Goal: Task Accomplishment & Management: Complete application form

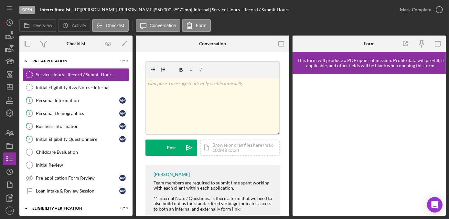
scroll to position [53, 0]
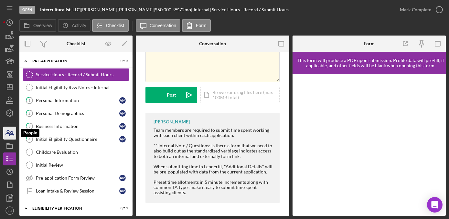
click at [3, 134] on icon "button" at bounding box center [10, 133] width 16 height 16
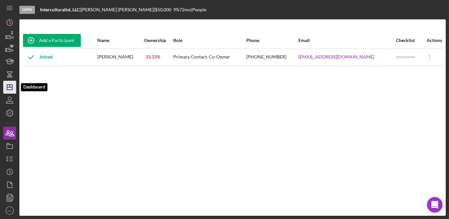
click at [10, 88] on icon "Icon/Dashboard" at bounding box center [10, 87] width 16 height 16
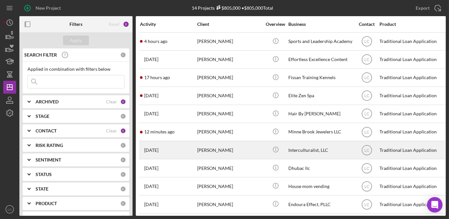
click at [260, 151] on div "[PERSON_NAME]" at bounding box center [229, 150] width 65 height 17
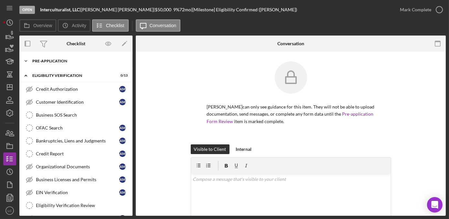
click at [24, 58] on icon "Icon/Expander" at bounding box center [25, 61] width 13 height 13
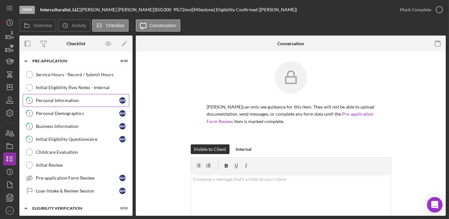
click at [62, 99] on div "Personal Information" at bounding box center [77, 100] width 83 height 5
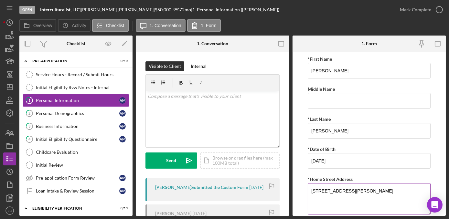
click at [359, 190] on textarea "[STREET_ADDRESS][PERSON_NAME]" at bounding box center [369, 198] width 123 height 31
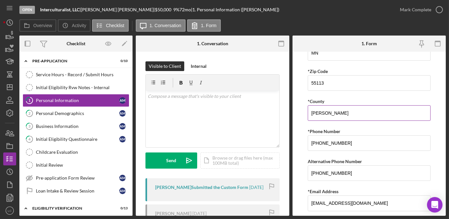
scroll to position [232, 0]
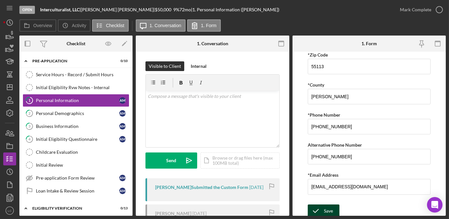
type textarea "[STREET_ADDRESS][PERSON_NAME]"
click at [326, 208] on div "Save" at bounding box center [328, 211] width 9 height 13
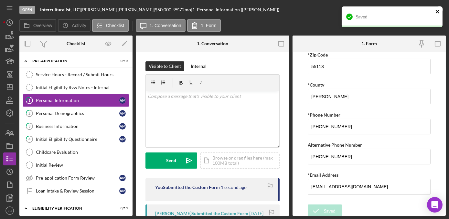
click at [438, 12] on icon "close" at bounding box center [438, 11] width 5 height 5
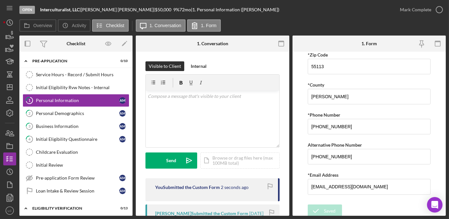
click at [0, 0] on icon "button" at bounding box center [0, 0] width 0 height 0
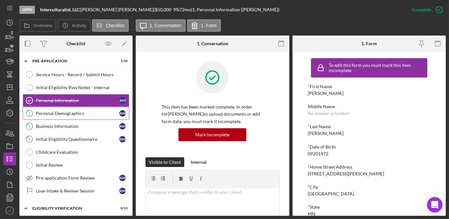
click at [89, 114] on div "Personal Demographics" at bounding box center [77, 113] width 83 height 5
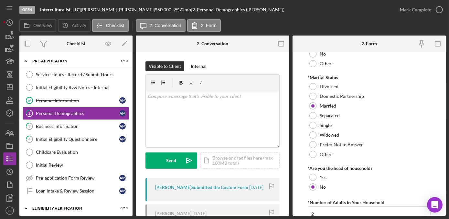
scroll to position [374, 0]
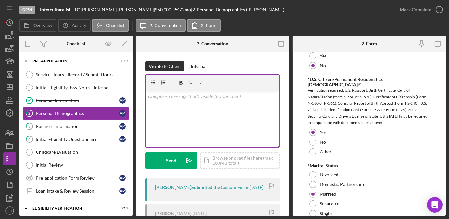
drag, startPoint x: 194, startPoint y: 66, endPoint x: 194, endPoint y: 74, distance: 8.1
click at [194, 66] on div "Internal" at bounding box center [199, 66] width 16 height 10
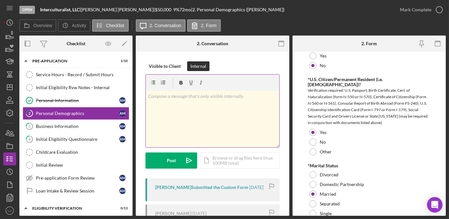
click at [200, 116] on div "v Color teal Color pink Remove color Add row above Add row below Add column bef…" at bounding box center [213, 119] width 134 height 57
click at [187, 106] on div "v Color teal Color pink Remove color Add row above Add row below Add column bef…" at bounding box center [213, 119] width 134 height 57
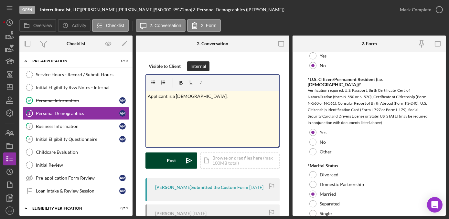
click at [173, 161] on div "Post" at bounding box center [171, 161] width 9 height 16
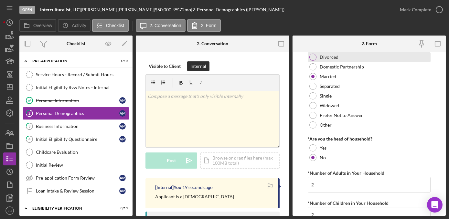
scroll to position [550, 0]
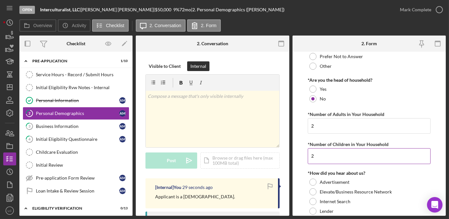
click at [319, 151] on input "2" at bounding box center [369, 157] width 123 height 16
type input "0"
click at [317, 122] on input "2" at bounding box center [369, 126] width 123 height 16
click at [329, 153] on input "0" at bounding box center [369, 157] width 123 height 16
click at [316, 118] on input "2" at bounding box center [369, 126] width 123 height 16
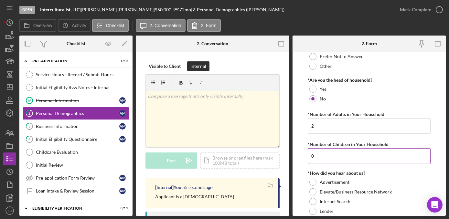
click at [316, 155] on input "0" at bounding box center [369, 157] width 123 height 16
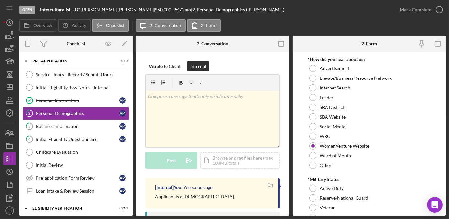
scroll to position [697, 0]
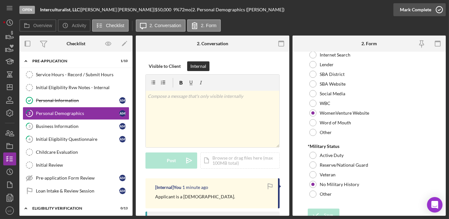
type input "2"
click at [441, 13] on icon "button" at bounding box center [440, 10] width 16 height 16
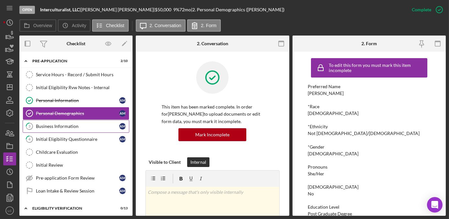
click at [76, 130] on link "3 Business Information A M" at bounding box center [76, 126] width 107 height 13
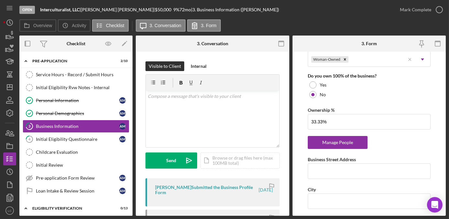
scroll to position [324, 0]
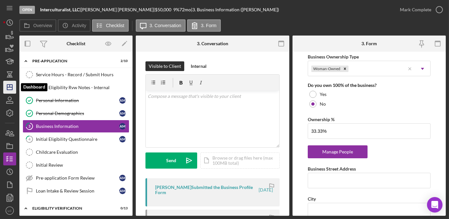
click at [10, 86] on icon "Icon/Dashboard" at bounding box center [10, 87] width 16 height 16
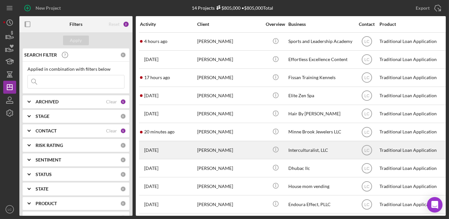
click at [257, 150] on div "[PERSON_NAME]" at bounding box center [229, 150] width 65 height 17
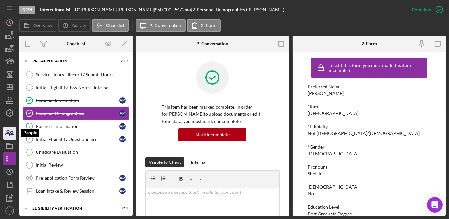
click at [11, 139] on icon "button" at bounding box center [10, 133] width 16 height 16
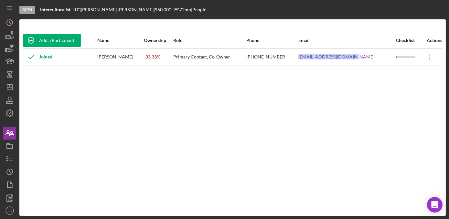
drag, startPoint x: 365, startPoint y: 57, endPoint x: 310, endPoint y: 61, distance: 55.1
click at [310, 61] on tr "Joined [PERSON_NAME] 33.33 % Primary Contact, Co-Owner [PHONE_NUMBER] [EMAIL_AD…" at bounding box center [233, 57] width 420 height 17
copy tr "[EMAIL_ADDRESS][DOMAIN_NAME]"
click at [67, 115] on div "Add a Participant Name Ownership Role Phone Email Checklist Actions Joined [PER…" at bounding box center [232, 117] width 427 height 171
click at [9, 157] on icon "button" at bounding box center [10, 159] width 16 height 16
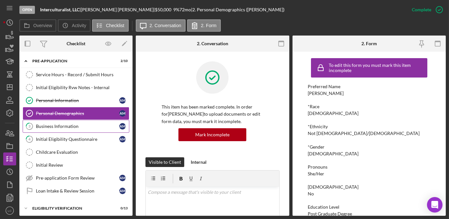
click at [55, 126] on div "Business Information" at bounding box center [77, 126] width 83 height 5
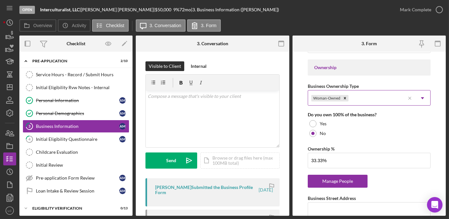
scroll to position [324, 0]
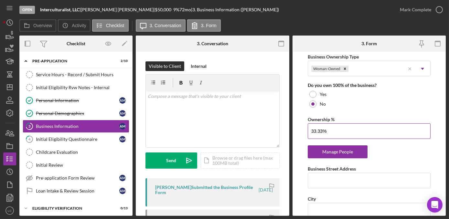
click at [337, 130] on input "33.33%" at bounding box center [369, 132] width 123 height 16
drag, startPoint x: 337, startPoint y: 130, endPoint x: 284, endPoint y: 124, distance: 52.5
click at [285, 124] on div "Overview Internal Workflow Stage Open Icon/Dropdown Arrow Archive (can unarchiv…" at bounding box center [232, 126] width 427 height 181
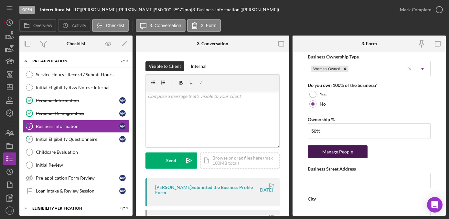
type input "50.00%"
click at [343, 150] on div "Manage People" at bounding box center [337, 152] width 53 height 13
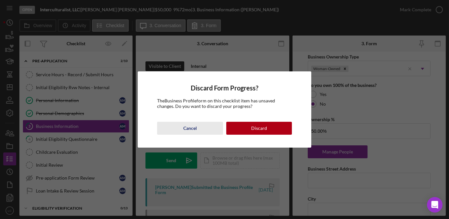
click at [194, 131] on div "Cancel" at bounding box center [190, 128] width 14 height 13
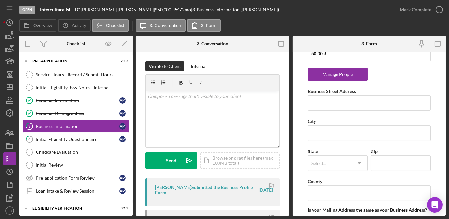
scroll to position [353, 0]
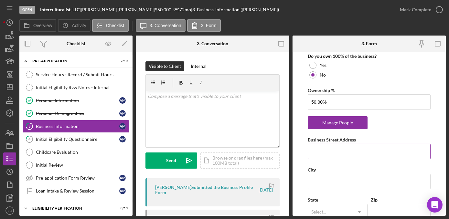
click at [328, 156] on input "Business Street Address" at bounding box center [369, 152] width 123 height 16
click at [304, 144] on form "Business Name Interculturalist, LLC DBA Business Start Date [DATE] Legal Struct…" at bounding box center [370, 134] width 154 height 164
click at [327, 145] on input "Business Street Address" at bounding box center [369, 152] width 123 height 16
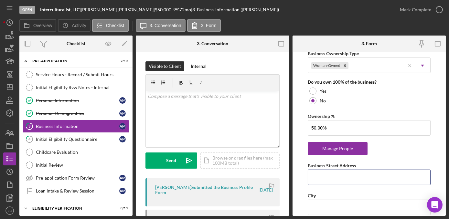
scroll to position [294, 0]
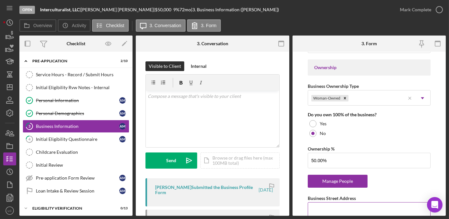
click at [325, 209] on input "Business Street Address" at bounding box center [369, 211] width 123 height 16
type input "[STREET_ADDRESS]"
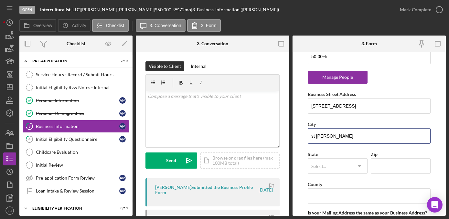
type input "st [PERSON_NAME]"
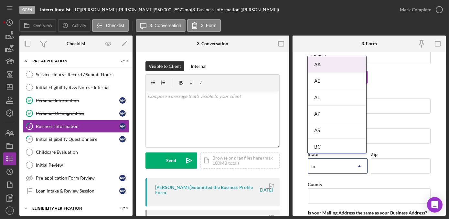
type input "mn"
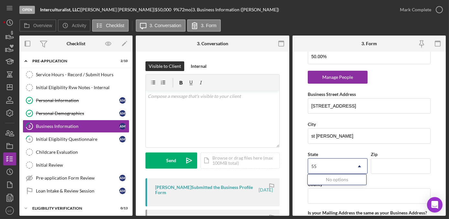
type input "5"
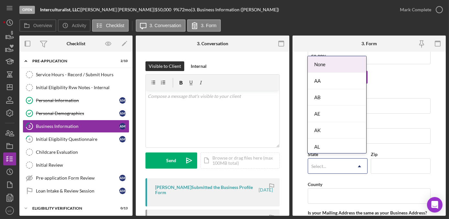
click at [325, 167] on div "Select..." at bounding box center [319, 166] width 15 height 5
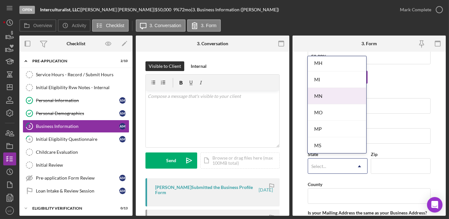
click at [327, 96] on div "MN" at bounding box center [337, 96] width 58 height 17
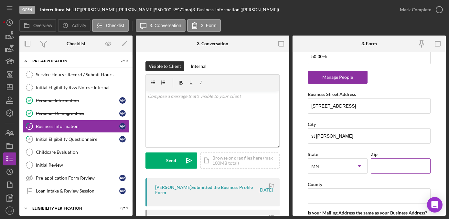
click at [393, 162] on input "Zip" at bounding box center [401, 167] width 60 height 16
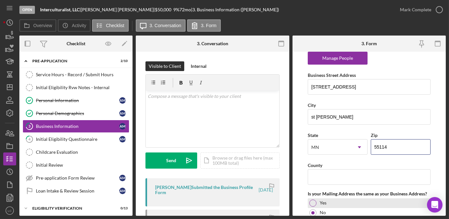
scroll to position [428, 0]
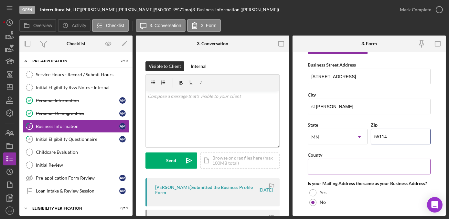
type input "55114"
click at [352, 167] on input "County" at bounding box center [369, 167] width 123 height 16
type input "[PERSON_NAME]"
click at [437, 176] on form "Business Name Interculturalist, LLC DBA Business Start Date [DATE] Legal Struct…" at bounding box center [370, 134] width 154 height 164
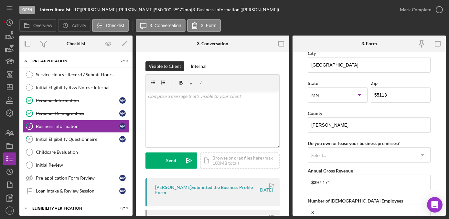
scroll to position [663, 0]
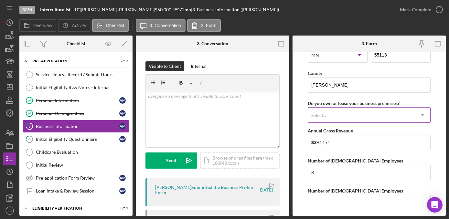
click at [321, 114] on div "Select..." at bounding box center [319, 115] width 15 height 5
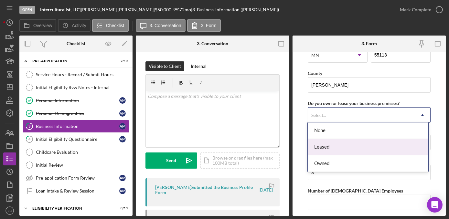
click at [321, 147] on div "Leased" at bounding box center [368, 147] width 121 height 17
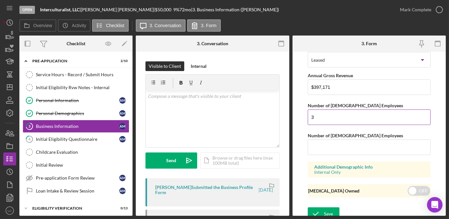
scroll to position [720, 0]
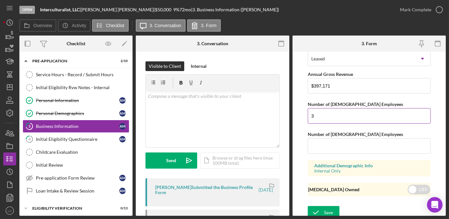
click at [319, 115] on input "3" at bounding box center [369, 116] width 123 height 16
type input "2"
click at [318, 211] on polyline "submit" at bounding box center [316, 212] width 5 height 3
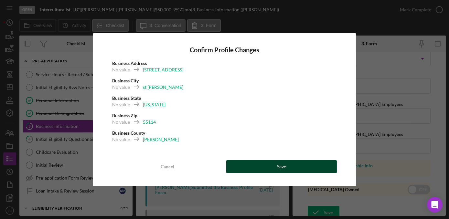
click at [289, 169] on button "Save" at bounding box center [282, 166] width 111 height 13
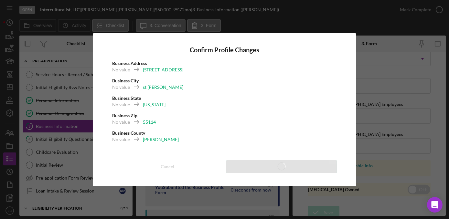
type input "50.00%"
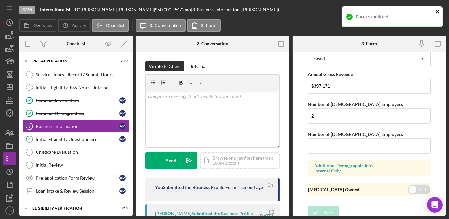
click at [439, 12] on icon "close" at bounding box center [438, 11] width 5 height 5
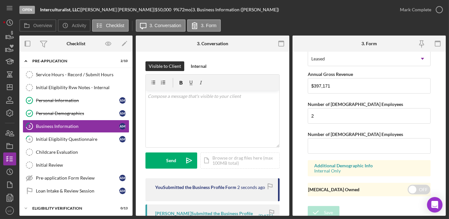
click at [439, 7] on div "Form submitted" at bounding box center [393, 6] width 104 height 3
click at [439, 9] on icon "button" at bounding box center [440, 10] width 16 height 16
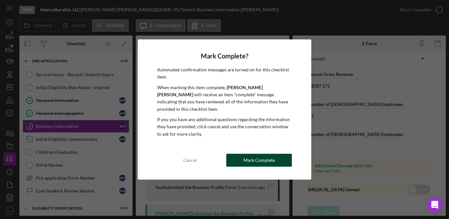
click at [260, 161] on div "Mark Complete" at bounding box center [259, 160] width 31 height 13
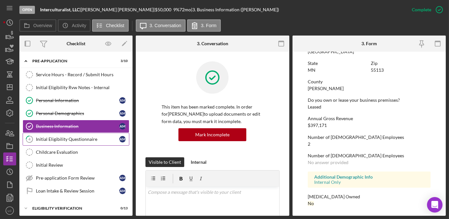
scroll to position [435, 0]
click at [65, 134] on link "4 Initial Eligibility Questionnaire A M" at bounding box center [76, 139] width 107 height 13
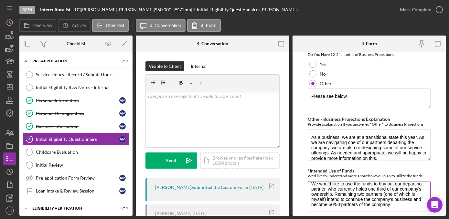
scroll to position [1286, 0]
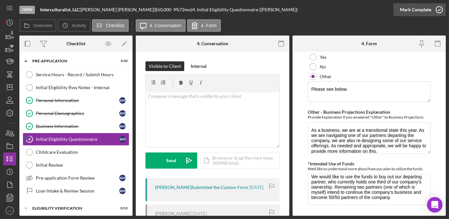
click at [441, 10] on icon "button" at bounding box center [440, 10] width 16 height 16
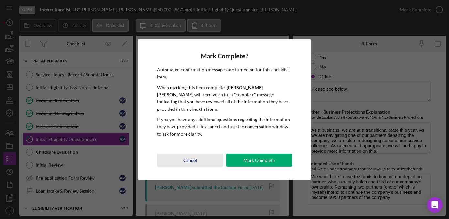
click at [190, 157] on div "Cancel" at bounding box center [190, 160] width 14 height 13
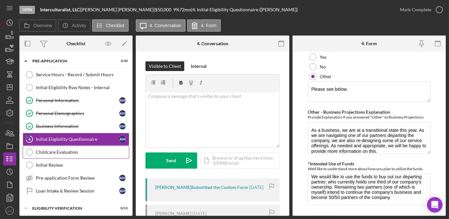
click at [69, 155] on link "Childcare Evaluation Childcare Evaluation" at bounding box center [76, 152] width 107 height 13
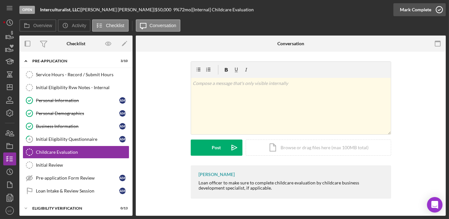
click at [441, 8] on icon "button" at bounding box center [440, 10] width 16 height 16
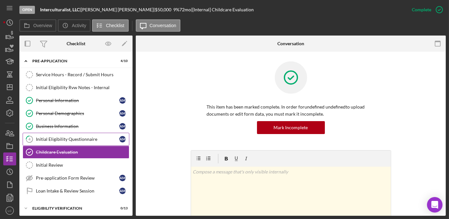
click at [70, 144] on link "4 Initial Eligibility Questionnaire A M" at bounding box center [76, 139] width 107 height 13
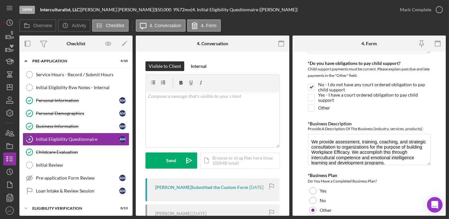
scroll to position [5, 0]
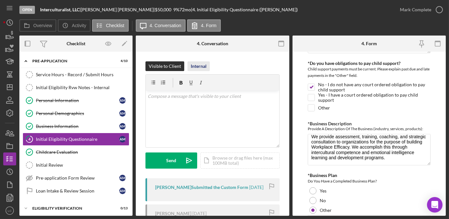
click at [204, 71] on div "Internal" at bounding box center [199, 66] width 16 height 10
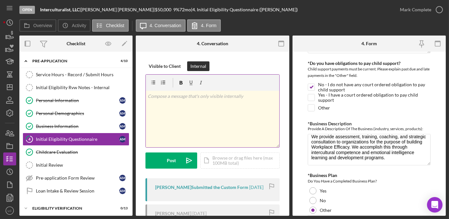
click at [203, 117] on div "v Color teal Color pink Remove color Add row above Add row below Add column bef…" at bounding box center [213, 119] width 134 height 57
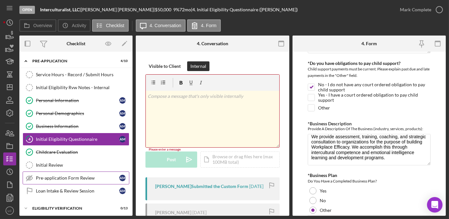
click at [62, 176] on div "Pre-application Form Review" at bounding box center [77, 178] width 83 height 5
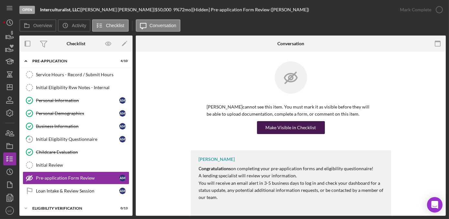
click at [297, 129] on div "Make Visible in Checklist" at bounding box center [291, 127] width 50 height 13
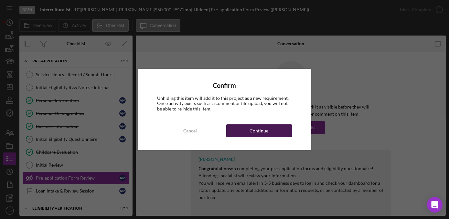
click at [260, 128] on div "Continue" at bounding box center [259, 131] width 19 height 13
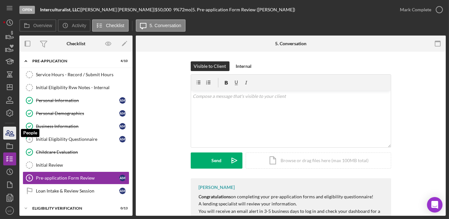
click at [11, 138] on icon "button" at bounding box center [10, 133] width 16 height 16
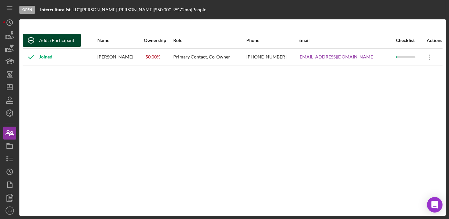
click at [57, 35] on div "Add a Participant" at bounding box center [56, 40] width 35 height 13
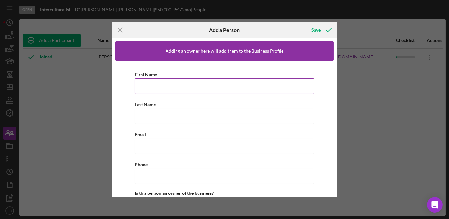
click at [145, 80] on input "First Name" at bounding box center [225, 87] width 180 height 16
type input "[PERSON_NAME]"
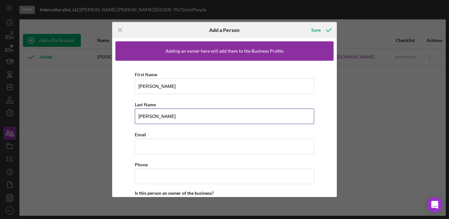
type input "[PERSON_NAME]"
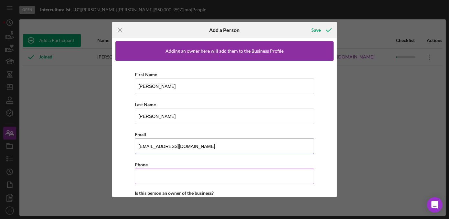
type input "[EMAIL_ADDRESS][DOMAIN_NAME]"
click at [166, 176] on input "Phone" at bounding box center [225, 177] width 180 height 16
type input "[PHONE_NUMBER]"
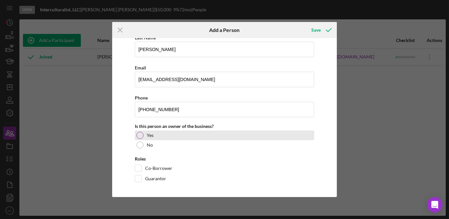
click at [141, 137] on div at bounding box center [140, 135] width 7 height 7
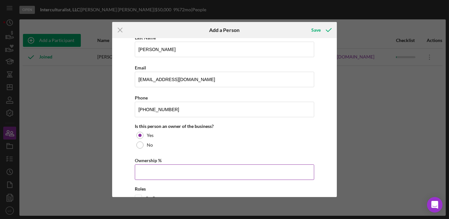
click at [157, 171] on input "Ownership %" at bounding box center [225, 173] width 180 height 16
type input "50.00%"
click at [126, 165] on div "First Name [PERSON_NAME] Last Name [PERSON_NAME] Email [EMAIL_ADDRESS][DOMAIN_N…" at bounding box center [225, 110] width 218 height 232
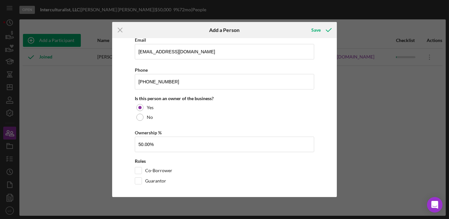
scroll to position [97, 0]
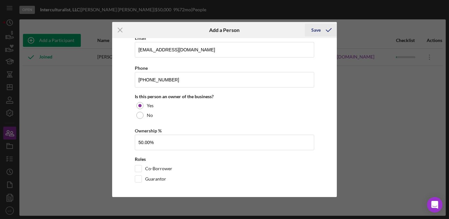
click at [315, 30] on div "Save" at bounding box center [316, 30] width 9 height 13
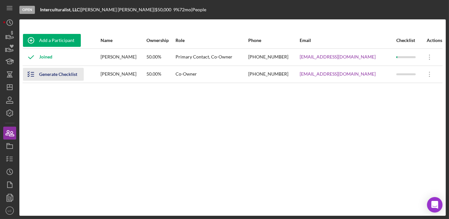
click at [34, 74] on line "button" at bounding box center [32, 74] width 3 height 0
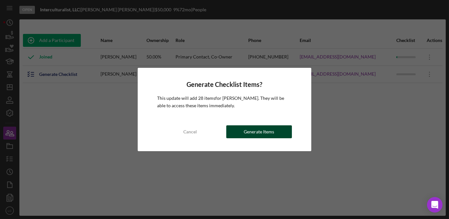
click at [244, 136] on button "Generate Items" at bounding box center [260, 132] width 66 height 13
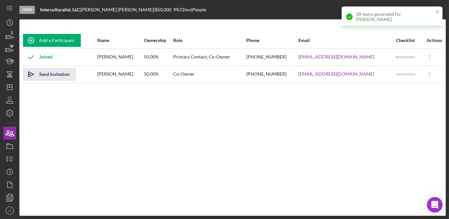
click at [35, 76] on icon "Icon/icon-invite-send" at bounding box center [31, 74] width 16 height 16
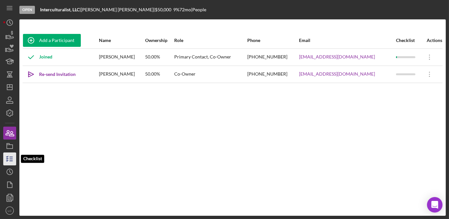
click at [9, 161] on icon "button" at bounding box center [10, 159] width 16 height 16
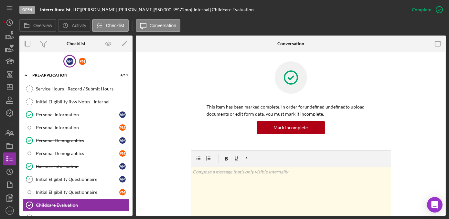
click at [68, 57] on div "A M" at bounding box center [69, 61] width 13 height 13
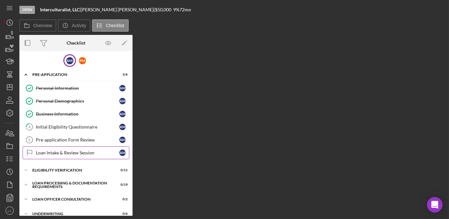
click at [60, 156] on link "Loan Intake & Review Session Loan Intake & Review Session A M" at bounding box center [76, 153] width 107 height 13
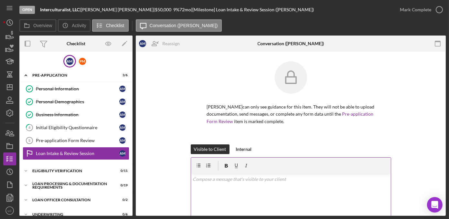
click at [241, 188] on div "v Color teal Color pink Remove color Add row above Add row below Add column bef…" at bounding box center [291, 202] width 200 height 57
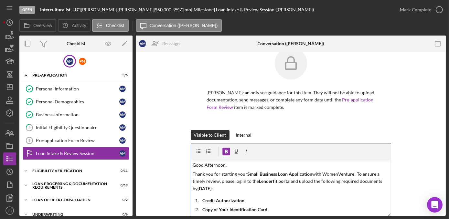
click at [212, 188] on strong "[DATE]" at bounding box center [205, 189] width 14 height 6
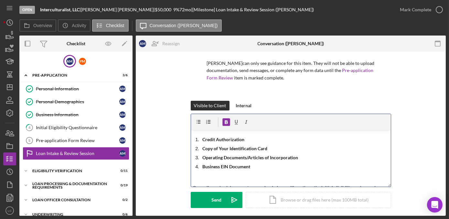
scroll to position [78, 0]
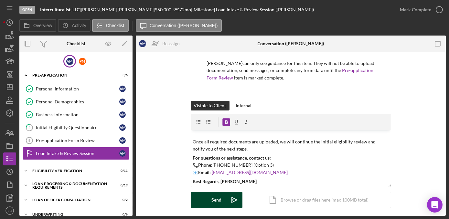
click at [212, 196] on div "Send" at bounding box center [217, 200] width 10 height 16
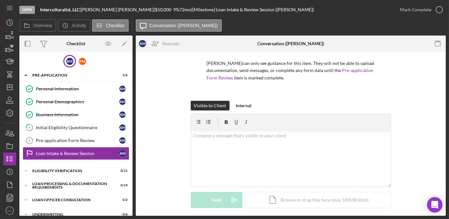
scroll to position [0, 0]
click at [53, 139] on div "Pre-application Form Review" at bounding box center [77, 140] width 83 height 5
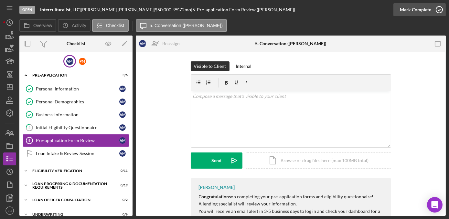
click at [440, 9] on icon "button" at bounding box center [440, 10] width 16 height 16
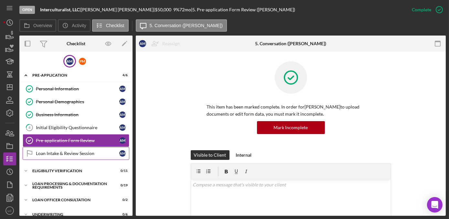
click at [86, 153] on div "Loan Intake & Review Session" at bounding box center [77, 153] width 83 height 5
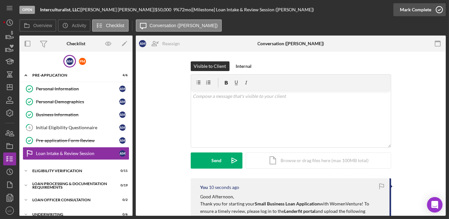
click at [440, 11] on icon "button" at bounding box center [440, 10] width 16 height 16
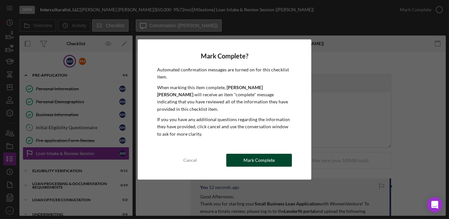
click at [247, 154] on div "Mark Complete" at bounding box center [259, 160] width 31 height 13
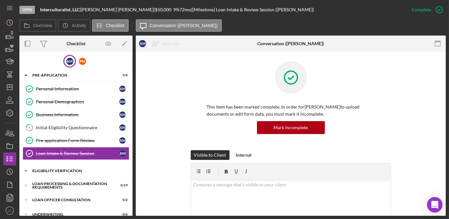
click at [25, 171] on icon "Icon/Expander" at bounding box center [25, 171] width 13 height 13
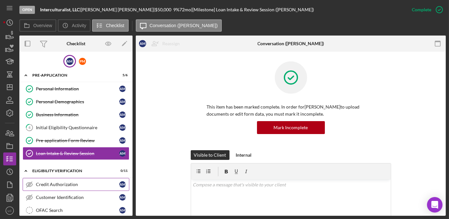
click at [75, 185] on div "Credit Authorization" at bounding box center [77, 184] width 83 height 5
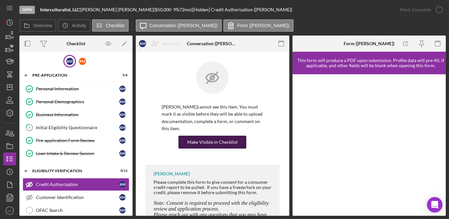
click at [214, 142] on div "Make Visible in Checklist" at bounding box center [212, 142] width 50 height 13
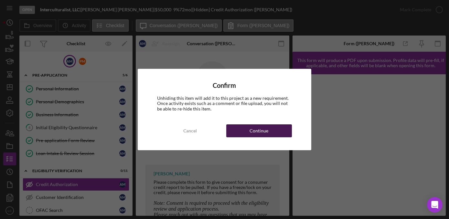
click at [260, 133] on div "Continue" at bounding box center [259, 131] width 19 height 13
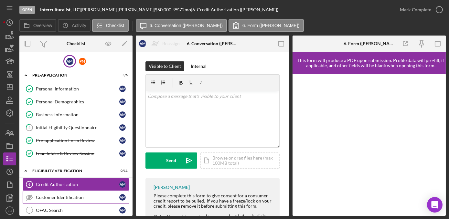
click at [66, 195] on div "Customer Identification" at bounding box center [77, 197] width 83 height 5
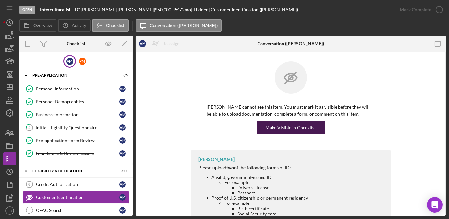
click at [271, 128] on div "Make Visible in Checklist" at bounding box center [291, 127] width 50 height 13
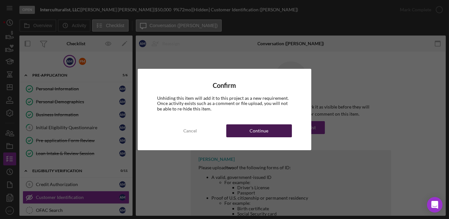
click at [268, 130] on button "Continue" at bounding box center [260, 131] width 66 height 13
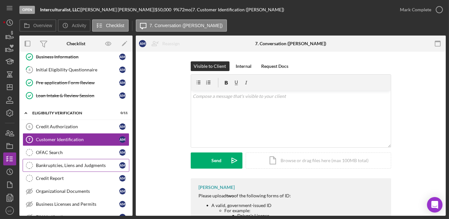
scroll to position [59, 0]
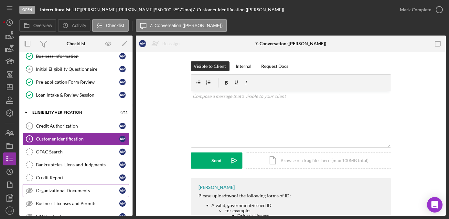
click at [61, 191] on div "Organizational Documents" at bounding box center [77, 190] width 83 height 5
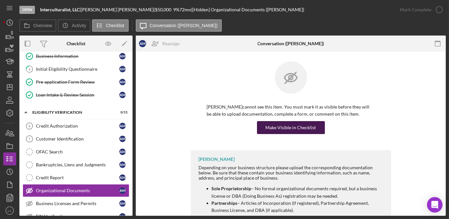
click at [265, 126] on button "Make Visible in Checklist" at bounding box center [291, 127] width 68 height 13
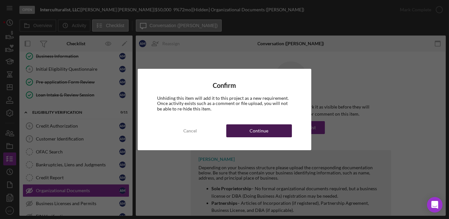
click at [263, 131] on div "Continue" at bounding box center [259, 131] width 19 height 13
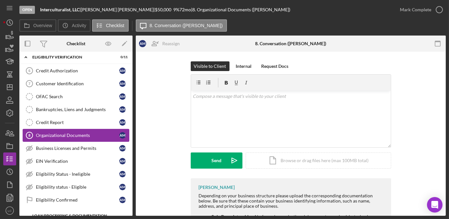
scroll to position [117, 0]
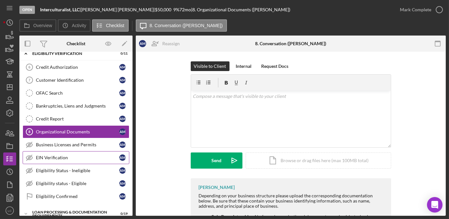
click at [54, 156] on div "EIN Verification" at bounding box center [77, 157] width 83 height 5
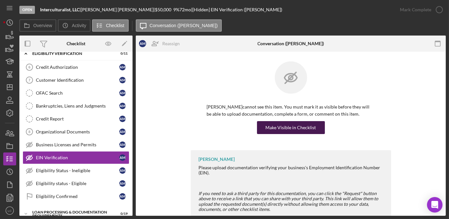
click at [269, 128] on div "Make Visible in Checklist" at bounding box center [291, 127] width 50 height 13
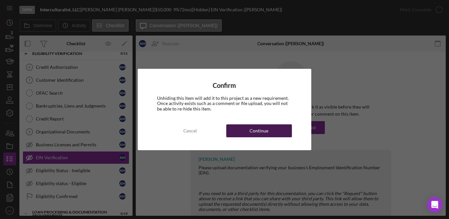
click at [260, 128] on div "Continue" at bounding box center [259, 131] width 19 height 13
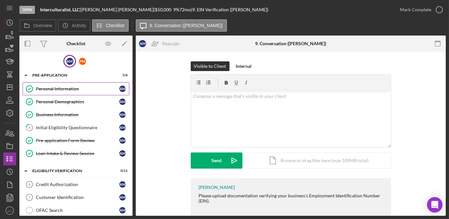
click at [88, 86] on link "Personal Information Personal Information A M" at bounding box center [76, 89] width 107 height 13
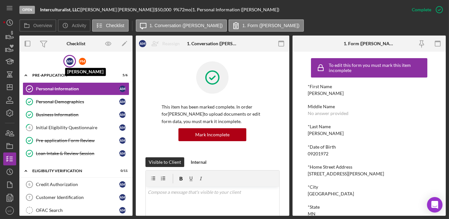
click at [68, 61] on div "A M" at bounding box center [69, 61] width 7 height 7
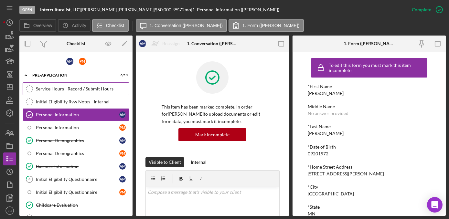
click at [61, 87] on div "Service Hours - Record / Submit Hours" at bounding box center [82, 88] width 93 height 5
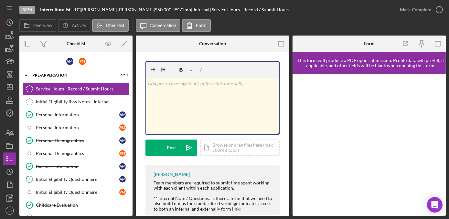
click at [174, 107] on div "v Color teal Color pink Remove color Add row above Add row below Add column bef…" at bounding box center [213, 106] width 134 height 57
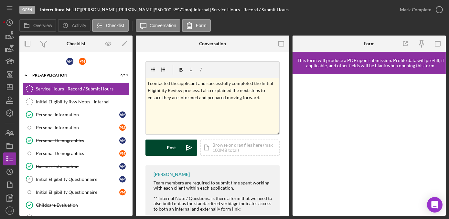
click at [185, 151] on icon "Icon/icon-invite-send" at bounding box center [189, 148] width 16 height 16
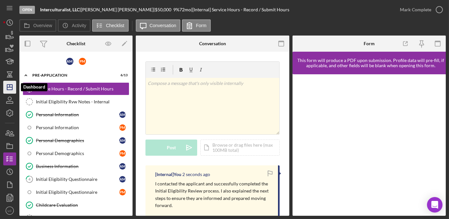
click at [8, 88] on icon "Icon/Dashboard" at bounding box center [10, 87] width 16 height 16
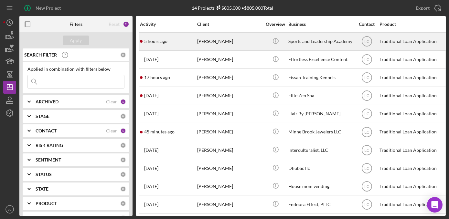
click at [218, 43] on div "[PERSON_NAME]" at bounding box center [229, 41] width 65 height 17
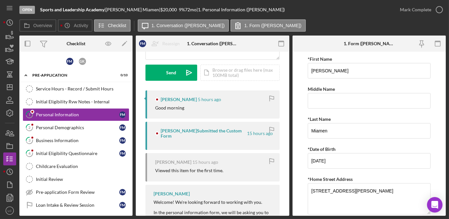
scroll to position [88, 0]
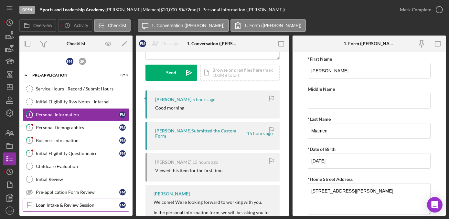
click at [52, 203] on div "Loan Intake & Review Session" at bounding box center [77, 205] width 83 height 5
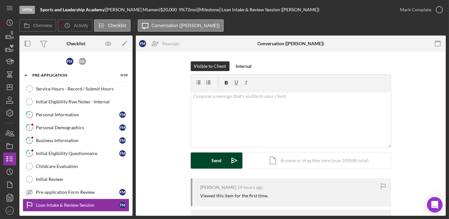
scroll to position [39, 0]
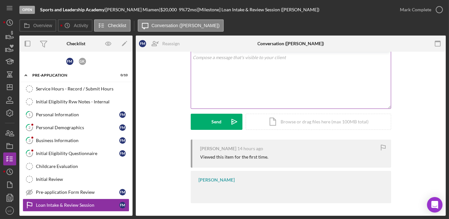
click at [216, 70] on div "v Color teal Color pink Remove color Add row above Add row below Add column bef…" at bounding box center [291, 80] width 200 height 57
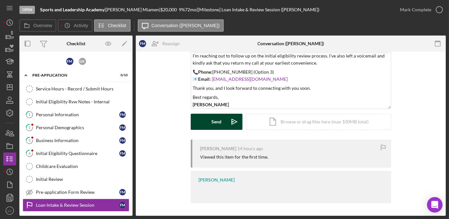
click at [221, 124] on button "Send Icon/icon-invite-send" at bounding box center [217, 122] width 52 height 16
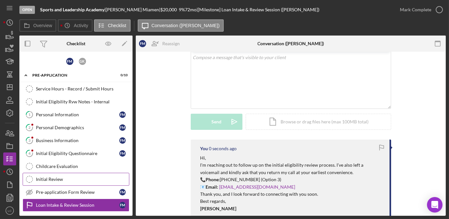
scroll to position [0, 0]
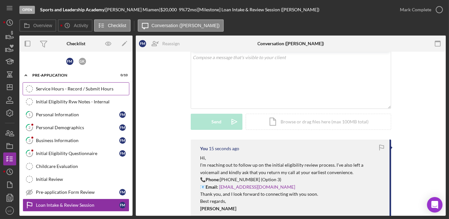
click at [82, 88] on div "Service Hours - Record / Submit Hours" at bounding box center [82, 88] width 93 height 5
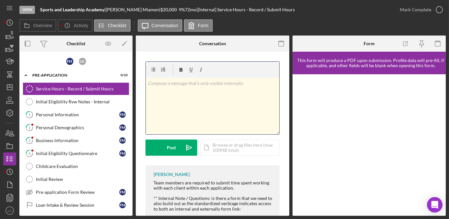
click at [229, 89] on div "v Color teal Color pink Remove color Add row above Add row below Add column bef…" at bounding box center [213, 106] width 134 height 57
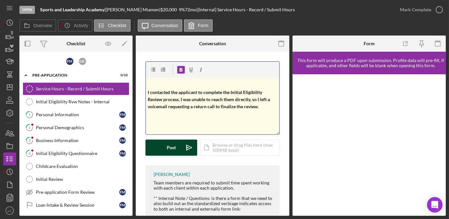
click at [155, 145] on button "Post Icon/icon-invite-send" at bounding box center [172, 148] width 52 height 16
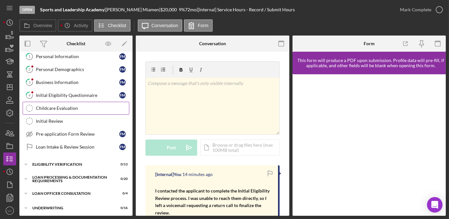
scroll to position [59, 0]
click at [13, 87] on icon "Icon/Dashboard" at bounding box center [10, 87] width 16 height 16
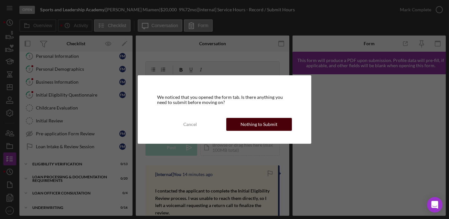
click at [261, 126] on div "Nothing to Submit" at bounding box center [259, 124] width 37 height 13
